Goal: Transaction & Acquisition: Obtain resource

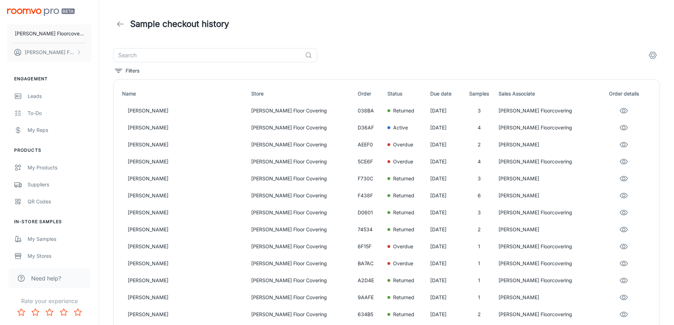
click at [120, 24] on icon at bounding box center [120, 24] width 8 height 8
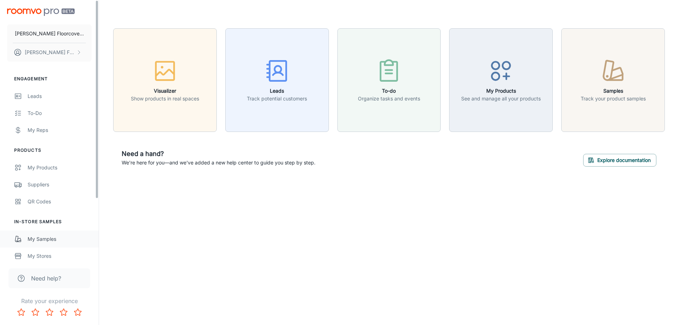
click at [47, 240] on div "My Samples" at bounding box center [60, 239] width 64 height 8
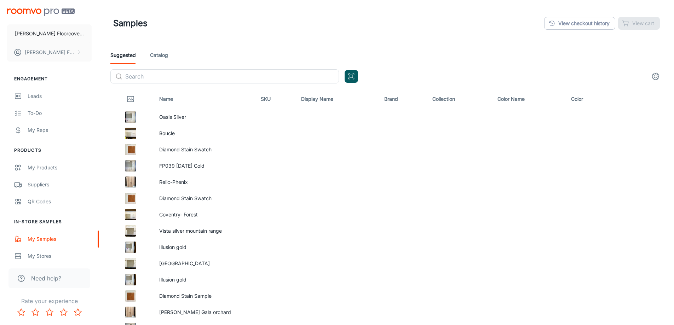
click at [149, 59] on div "Suggested Catalog" at bounding box center [386, 55] width 552 height 17
click at [153, 56] on link "Catalog" at bounding box center [159, 55] width 18 height 17
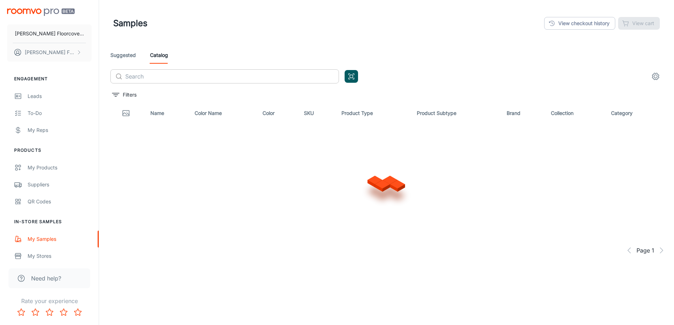
click at [166, 79] on input "text" at bounding box center [232, 76] width 214 height 14
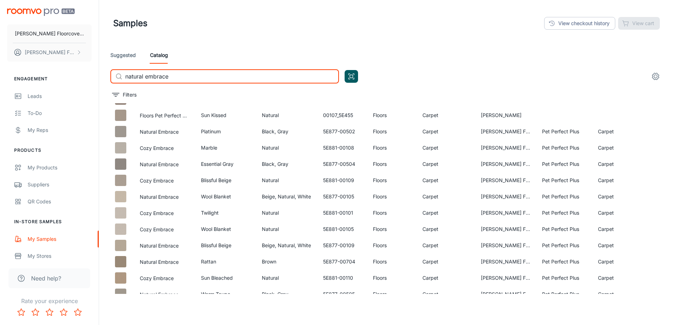
scroll to position [141, 0]
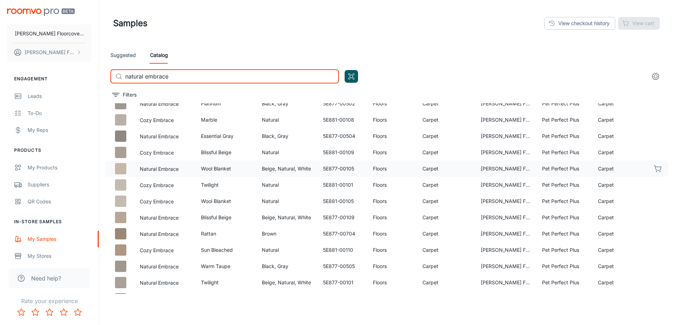
type input "natural embrace"
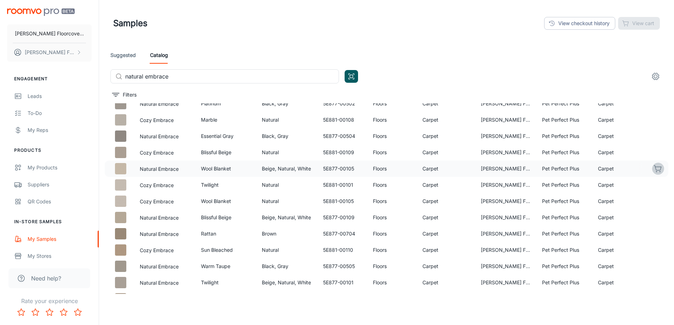
click at [654, 169] on icon "button" at bounding box center [658, 168] width 8 height 8
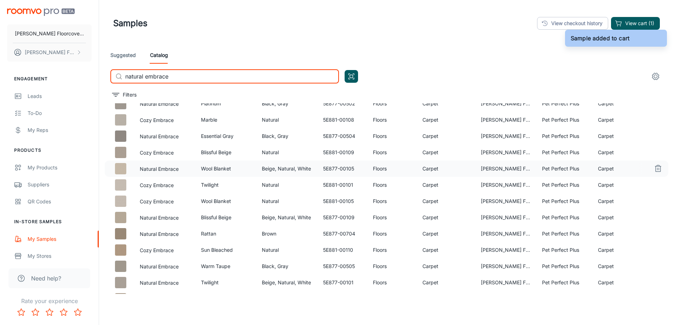
drag, startPoint x: 191, startPoint y: 79, endPoint x: 100, endPoint y: 88, distance: 91.4
click at [100, 88] on div "Samples View checkout history View cart (1) Suggested Catalog ​ natural embrace…" at bounding box center [386, 180] width 575 height 361
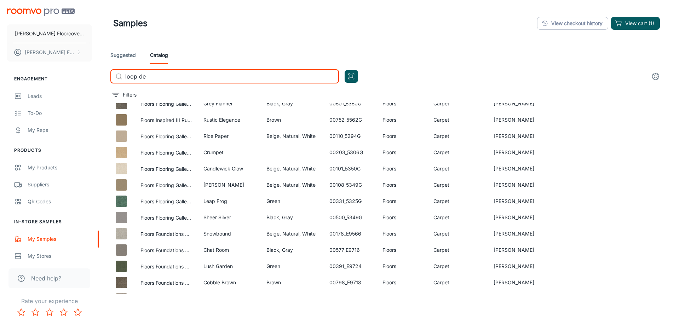
scroll to position [0, 0]
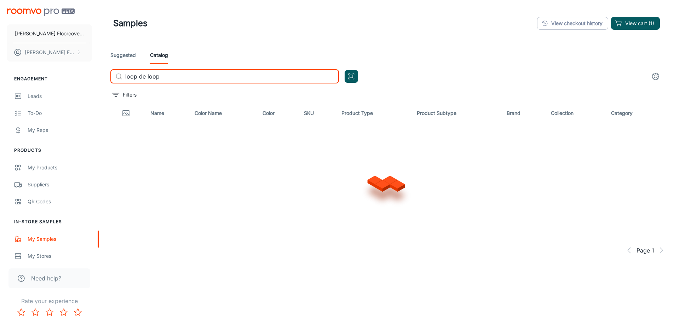
type input "loop de loop"
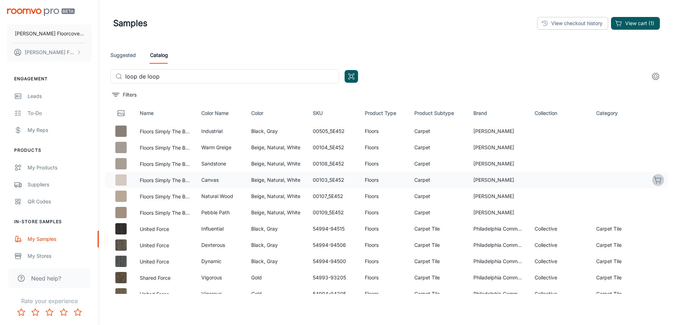
click at [654, 180] on icon "button" at bounding box center [657, 179] width 7 height 5
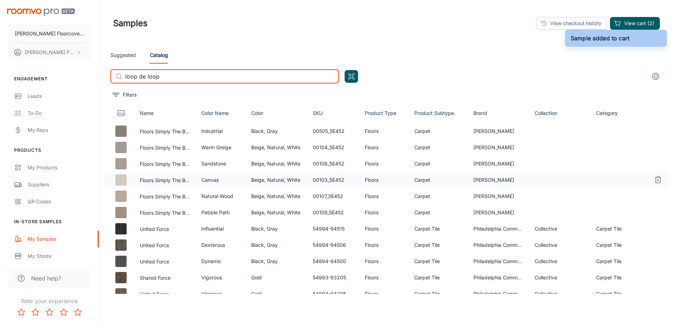
drag, startPoint x: 172, startPoint y: 78, endPoint x: 123, endPoint y: 79, distance: 48.8
click at [123, 79] on div "​ loop de loop ​" at bounding box center [224, 76] width 228 height 14
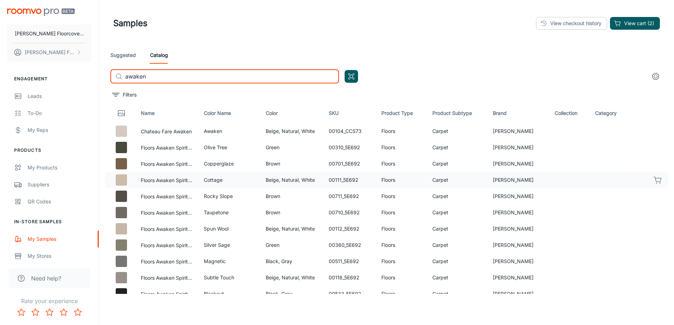
click at [654, 179] on icon "button" at bounding box center [658, 180] width 8 height 8
drag, startPoint x: 172, startPoint y: 76, endPoint x: 127, endPoint y: 79, distance: 44.7
click at [127, 79] on input "awaken" at bounding box center [232, 76] width 214 height 14
type input "a"
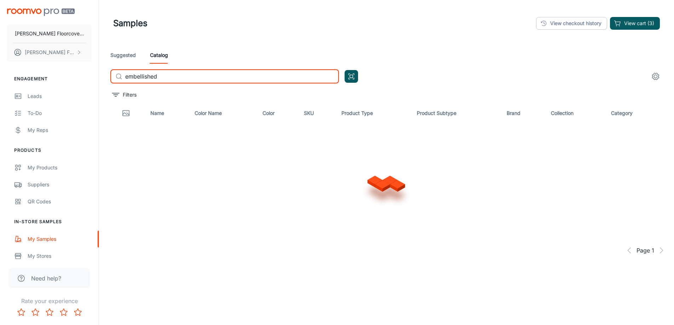
type input "embellished"
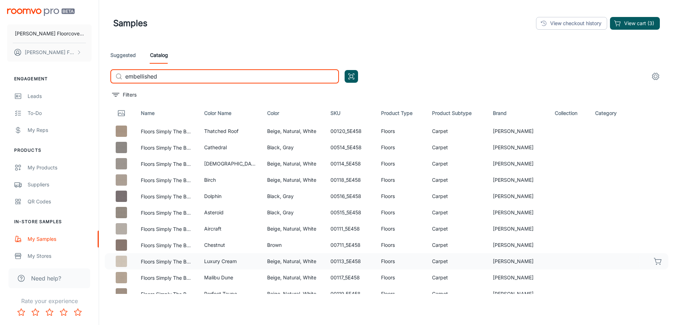
click at [655, 260] on icon "button" at bounding box center [658, 261] width 8 height 8
drag, startPoint x: 168, startPoint y: 78, endPoint x: 100, endPoint y: 79, distance: 67.2
click at [100, 79] on div "Samples View checkout history View cart (4) Suggested Catalog ​ embellished ​ F…" at bounding box center [386, 180] width 575 height 361
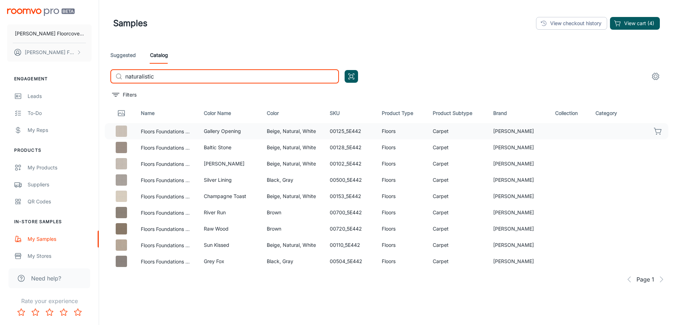
type input "naturalistic"
click at [656, 132] on icon "button" at bounding box center [658, 131] width 8 height 8
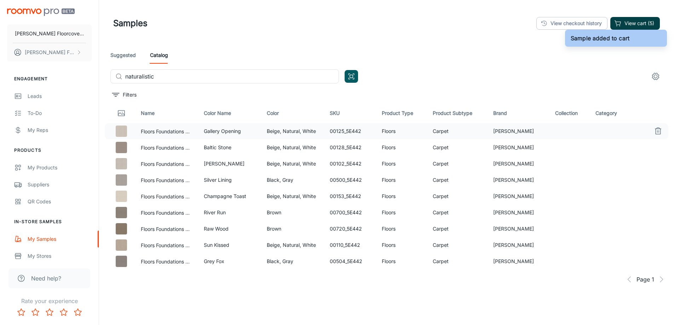
click at [644, 25] on button "View cart (5)" at bounding box center [635, 23] width 50 height 13
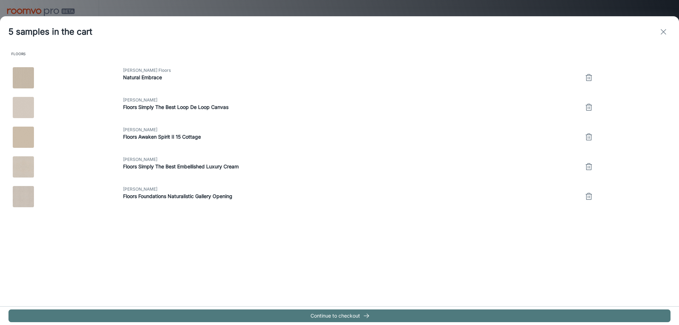
click at [376, 315] on button "Continue to checkout" at bounding box center [339, 315] width 662 height 13
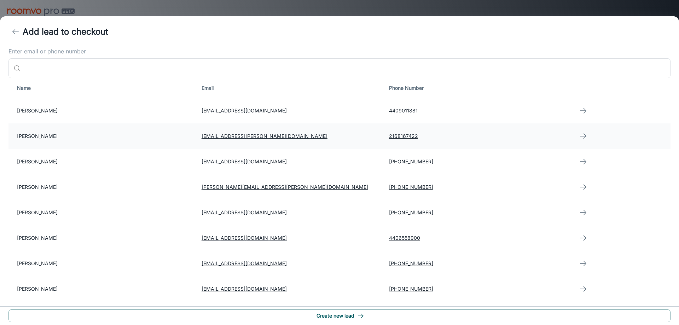
click at [72, 134] on td "[PERSON_NAME]" at bounding box center [101, 135] width 187 height 25
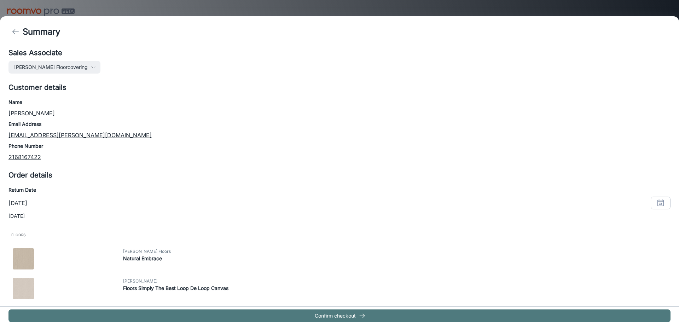
click at [341, 312] on button "Confirm checkout" at bounding box center [339, 315] width 662 height 13
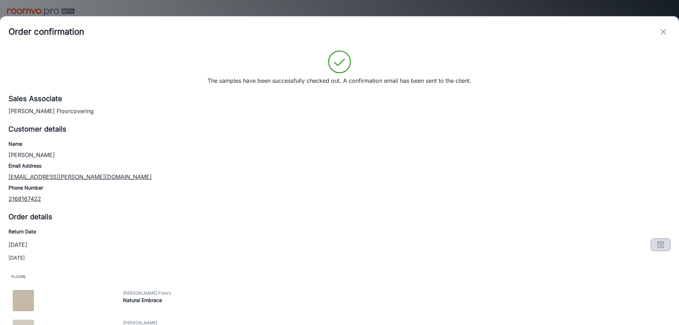
click at [656, 246] on icon "button" at bounding box center [660, 244] width 8 height 8
click at [610, 170] on button "17" at bounding box center [608, 169] width 13 height 13
click at [650, 228] on button "OK" at bounding box center [651, 229] width 23 height 13
click at [663, 30] on icon "exit" at bounding box center [663, 32] width 8 height 8
